Goal: Transaction & Acquisition: Obtain resource

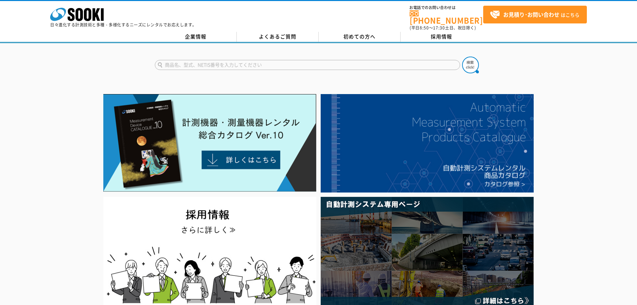
click at [208, 60] on input "text" at bounding box center [307, 65] width 305 height 10
click at [468, 59] on img at bounding box center [470, 65] width 17 height 17
click at [214, 62] on input "クレーンスケール" at bounding box center [307, 65] width 305 height 10
type input "クレーンスケール15ｔ"
click at [462, 57] on button at bounding box center [470, 65] width 17 height 17
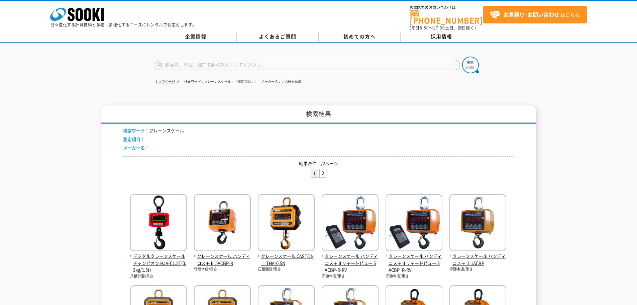
click at [211, 63] on input "text" at bounding box center [307, 65] width 305 height 10
type input "15ｔ"
click at [462, 57] on button at bounding box center [470, 65] width 17 height 17
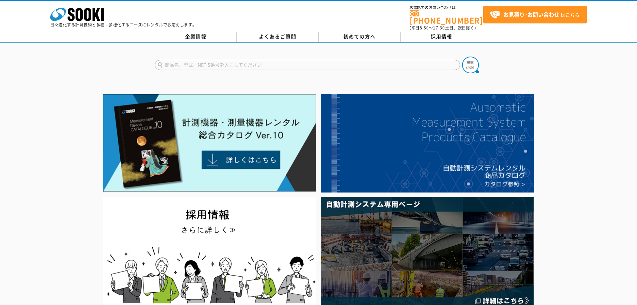
click at [198, 60] on input "text" at bounding box center [307, 65] width 305 height 10
type input "ラジオリンクプラス"
click at [462, 57] on button at bounding box center [470, 65] width 17 height 17
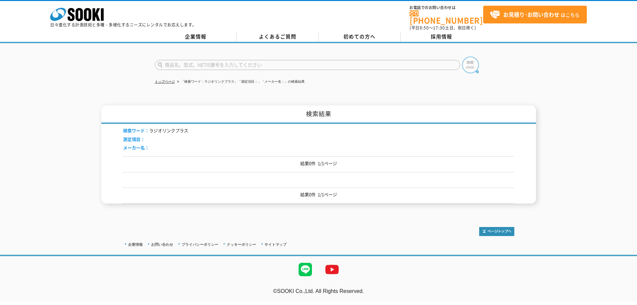
click at [474, 61] on img at bounding box center [470, 65] width 17 height 17
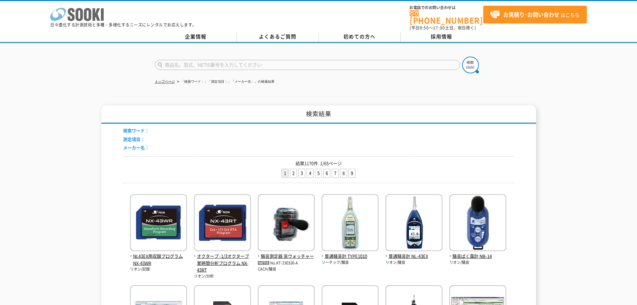
click at [77, 18] on icon at bounding box center [79, 14] width 7 height 13
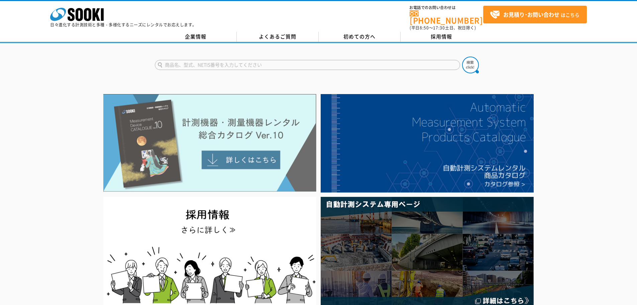
click at [236, 159] on img at bounding box center [209, 143] width 213 height 98
click at [227, 162] on img at bounding box center [209, 143] width 213 height 98
click at [239, 156] on img at bounding box center [209, 143] width 213 height 98
